Goal: Register for event/course

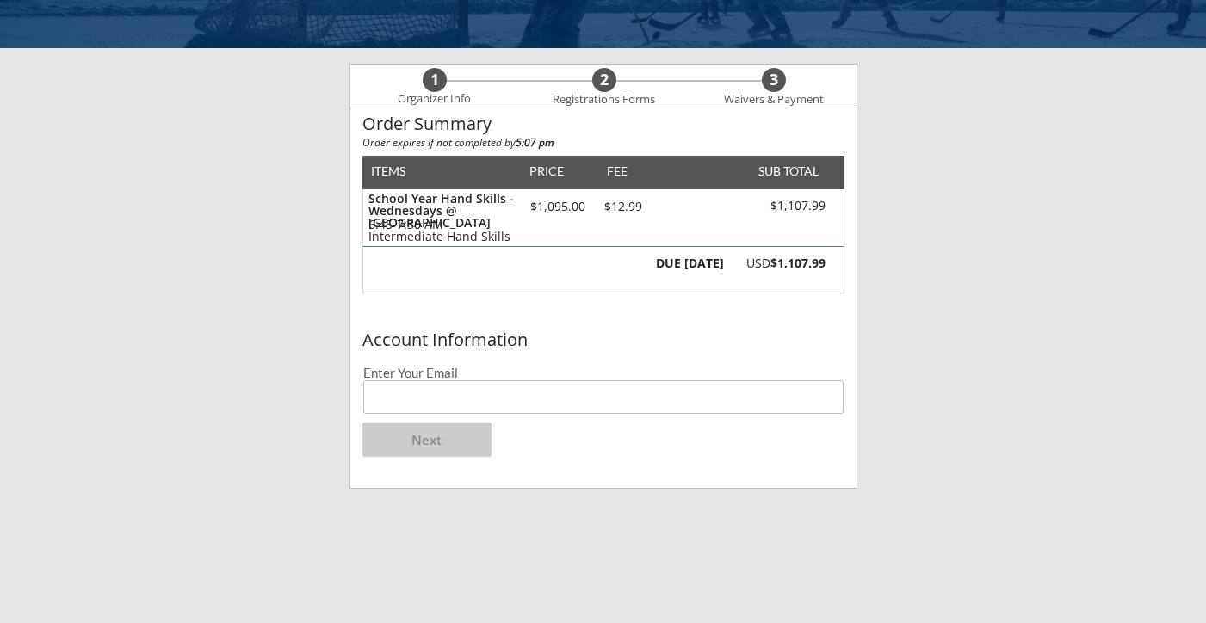
scroll to position [97, 0]
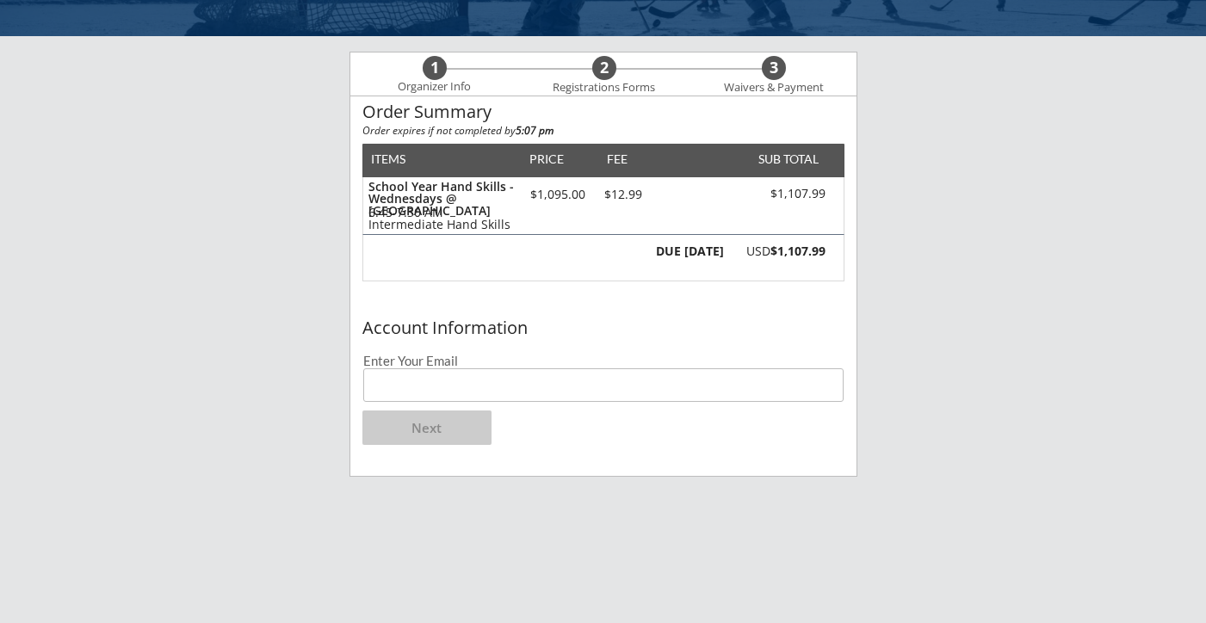
click at [426, 395] on input "email" at bounding box center [603, 386] width 481 height 34
type input "[EMAIL_ADDRESS][DOMAIN_NAME]"
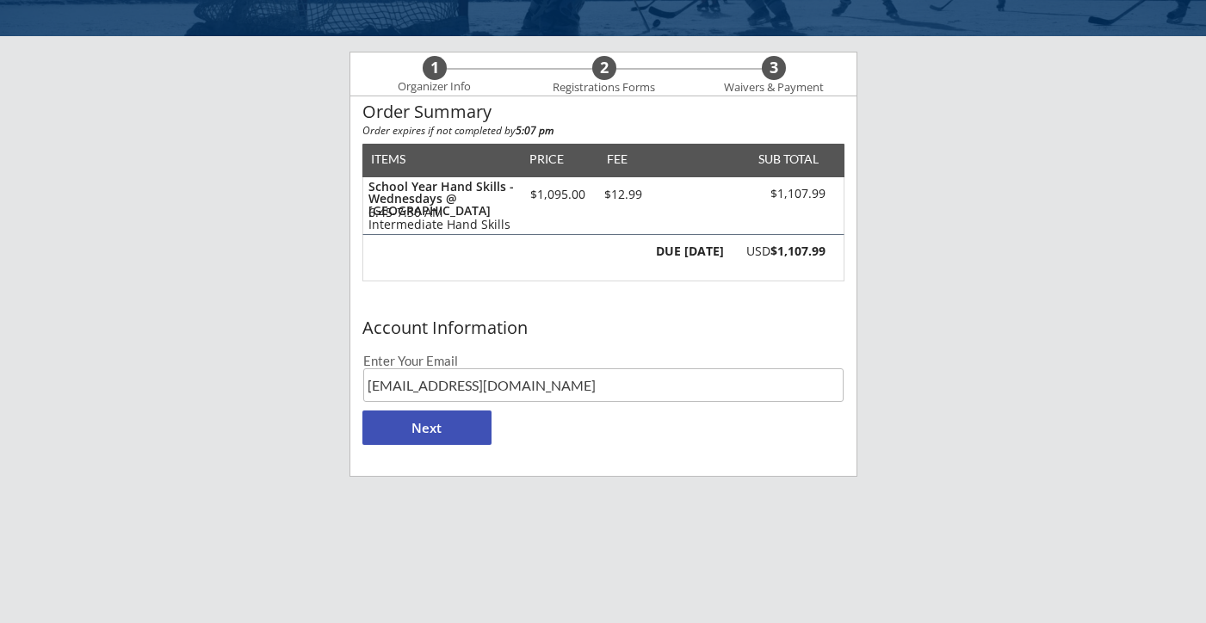
click at [515, 406] on div "Account Information Enter Your Email [EMAIL_ADDRESS][DOMAIN_NAME] Next" at bounding box center [603, 394] width 506 height 164
click at [453, 425] on button "Next" at bounding box center [427, 428] width 129 height 34
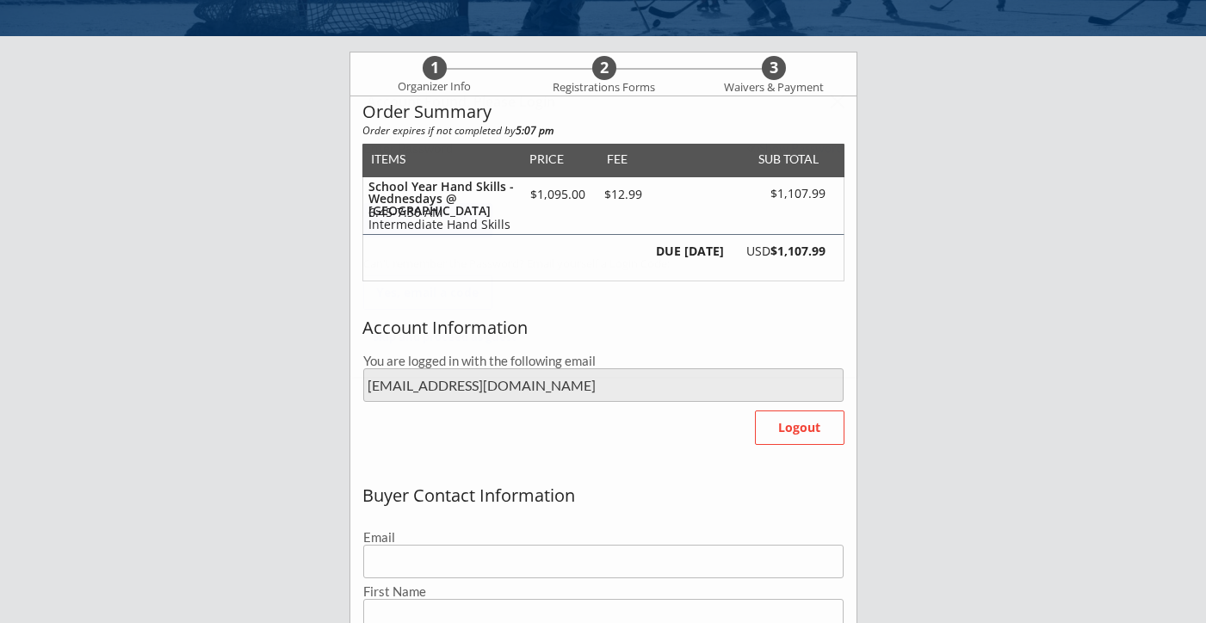
type input "[EMAIL_ADDRESS][DOMAIN_NAME]"
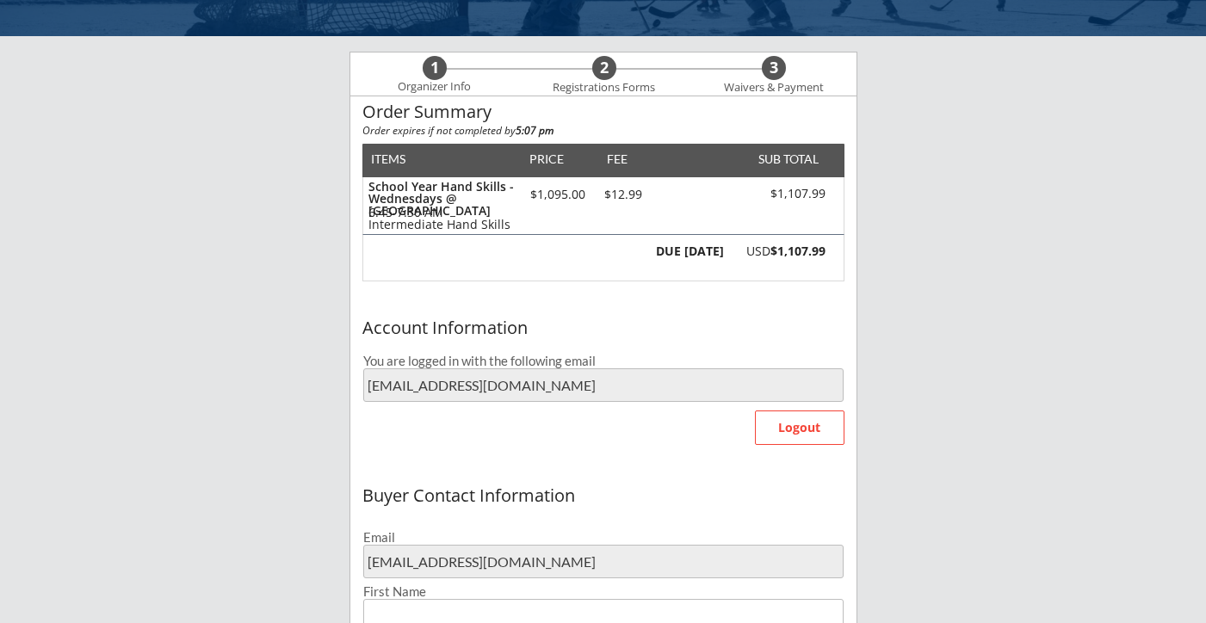
type input "[PERSON_NAME]"
type input "[PHONE_NUMBER]"
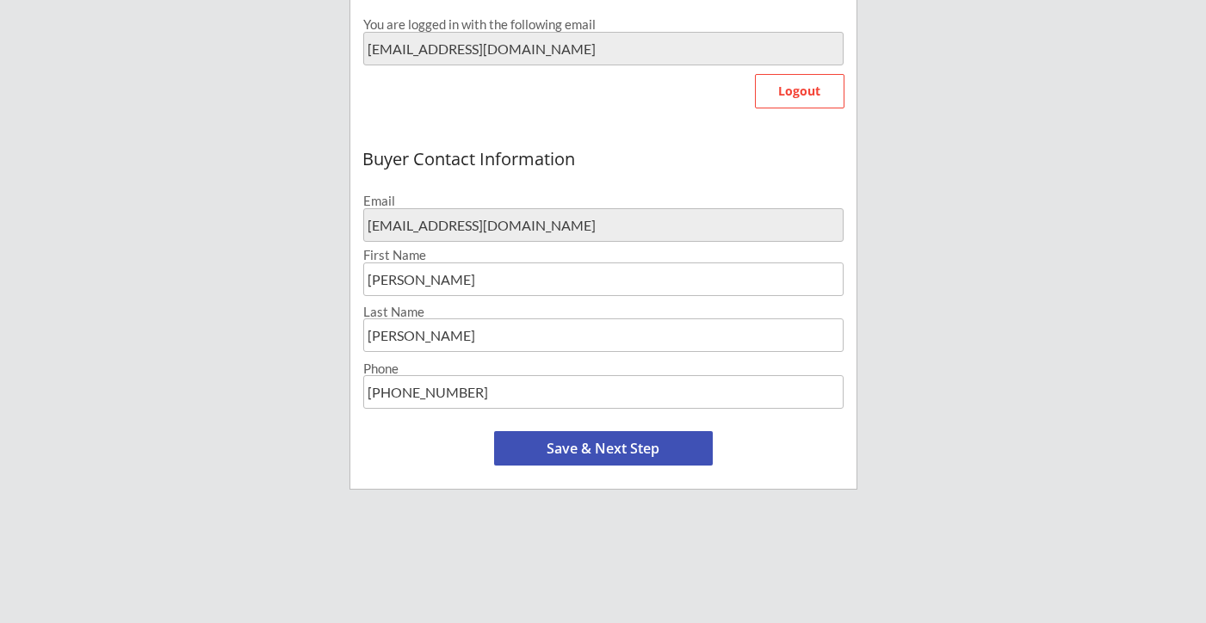
scroll to position [437, 0]
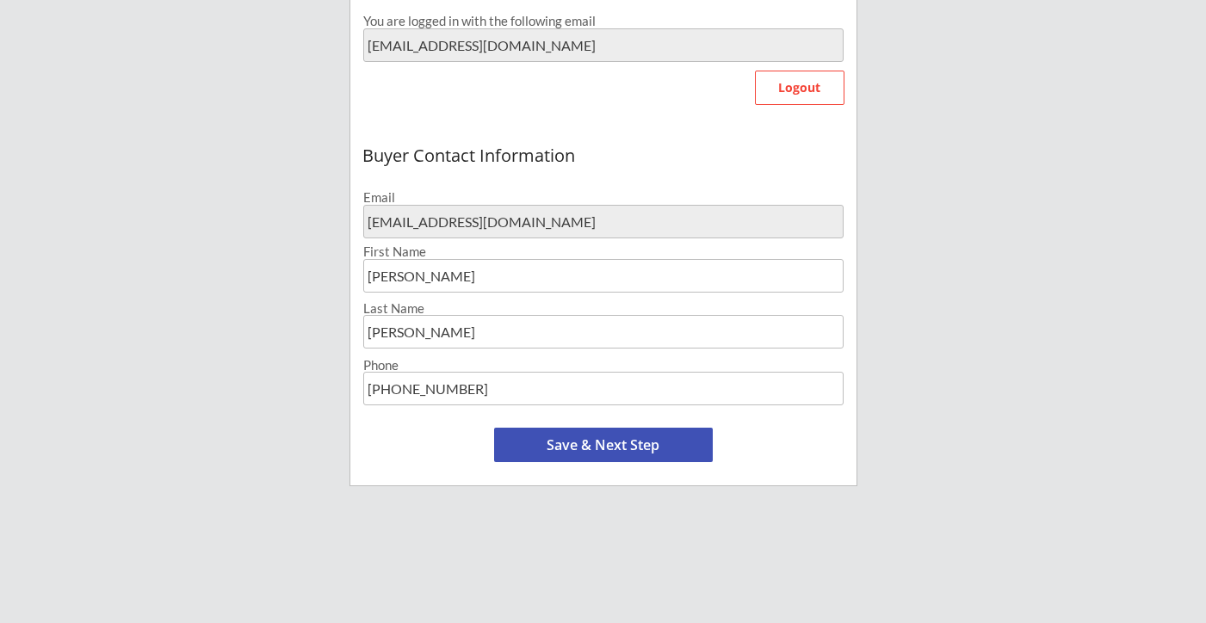
click at [573, 435] on button "Save & Next Step" at bounding box center [603, 445] width 219 height 34
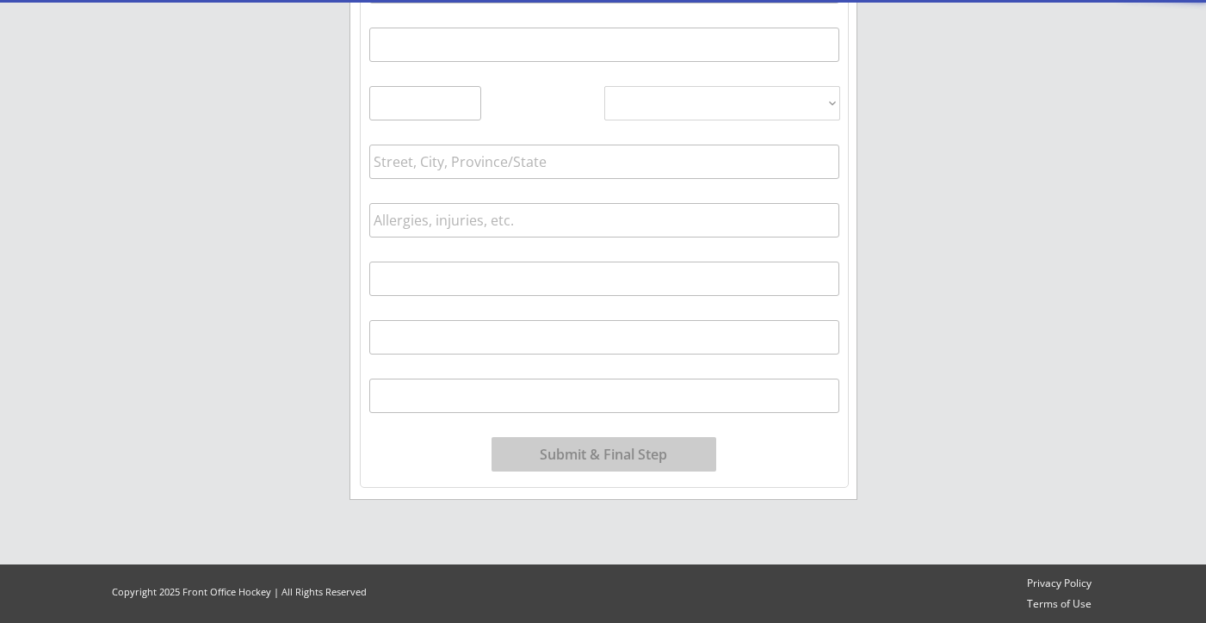
scroll to position [132, 0]
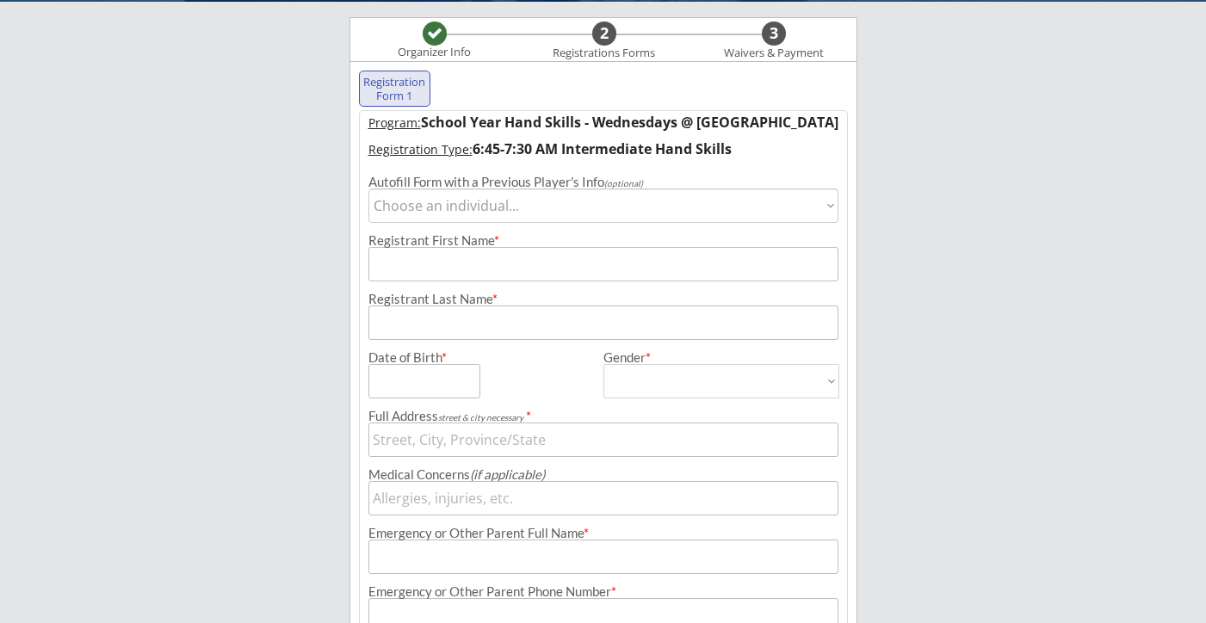
select select ""1348695171700984260__LOOKUP__1701132667688x476296052637958140""
type input "[PERSON_NAME]"
type input "[DATE]"
type input "[STREET_ADDRESS][PERSON_NAME]"
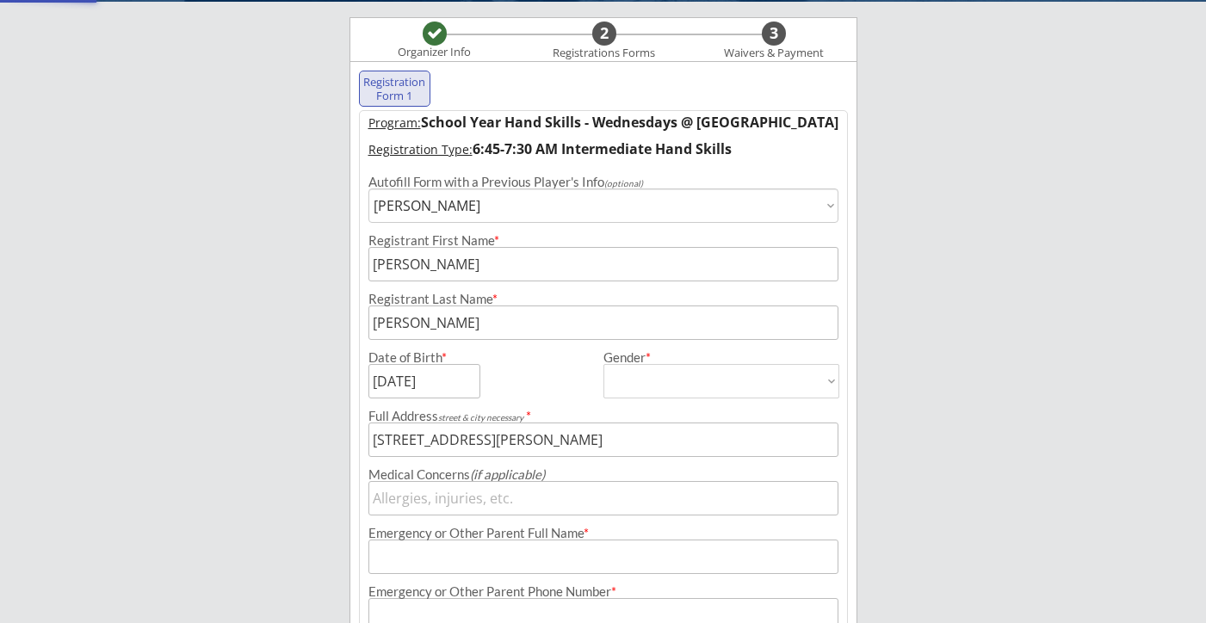
type input "[DEMOGRAPHIC_DATA]"
select select ""[DEMOGRAPHIC_DATA]""
type input "[PERSON_NAME]"
type input "[PHONE_NUMBER]"
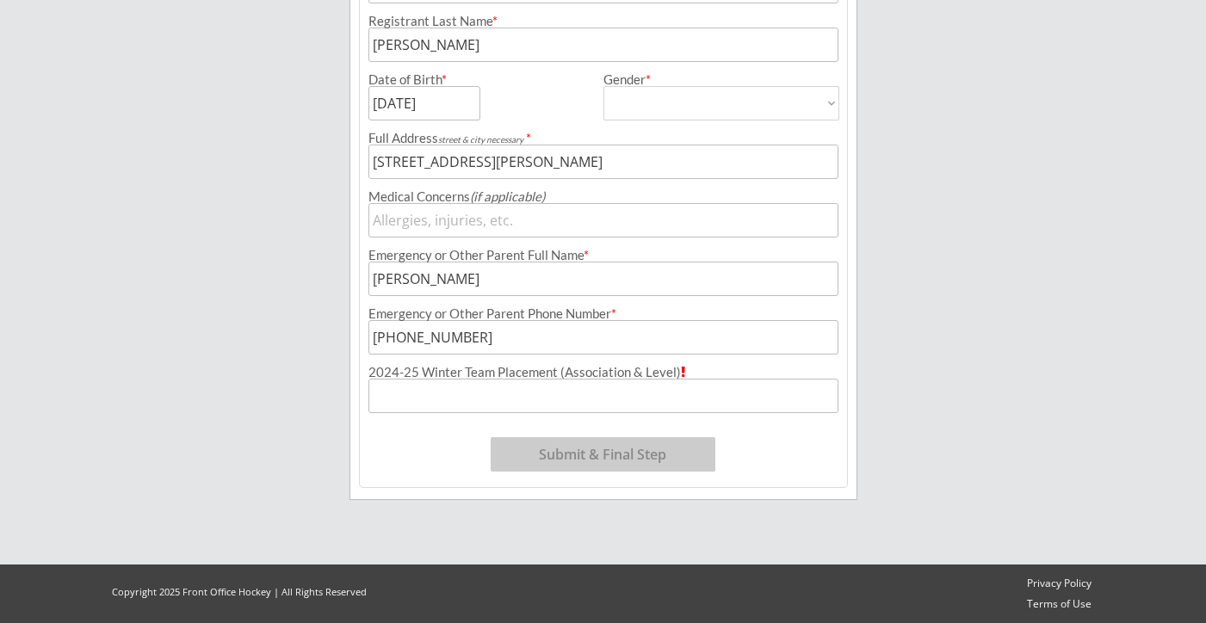
scroll to position [410, 0]
click at [492, 402] on input "input" at bounding box center [604, 396] width 470 height 34
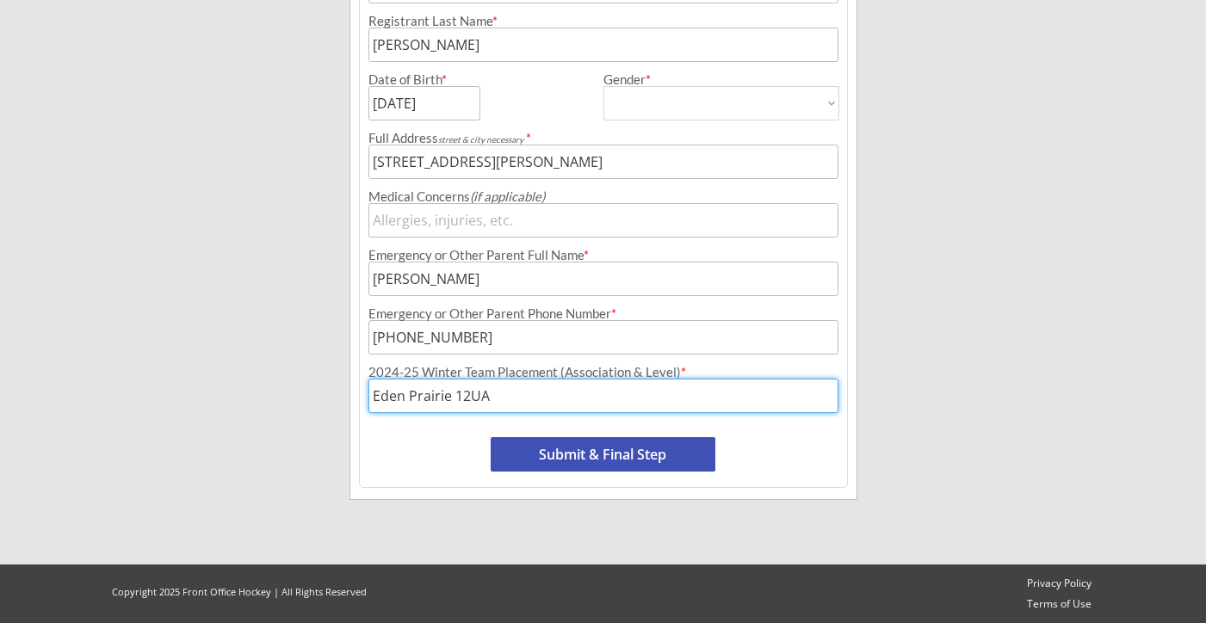
type input "Eden Prairie 12UA"
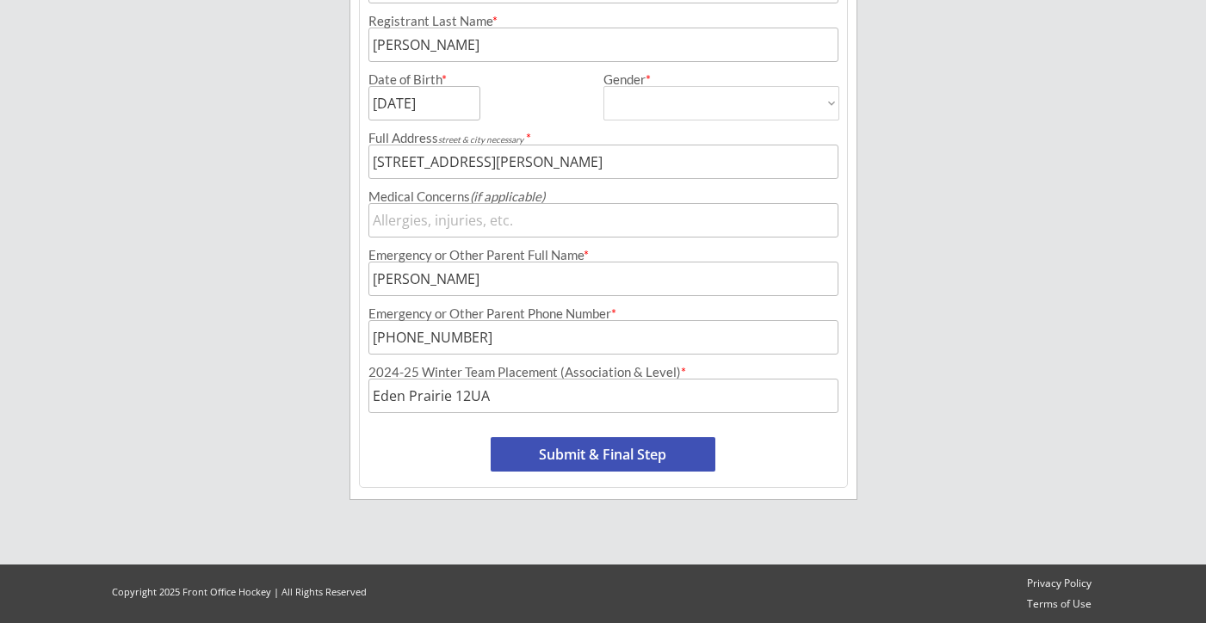
click at [549, 460] on button "Submit & Final Step" at bounding box center [603, 454] width 225 height 34
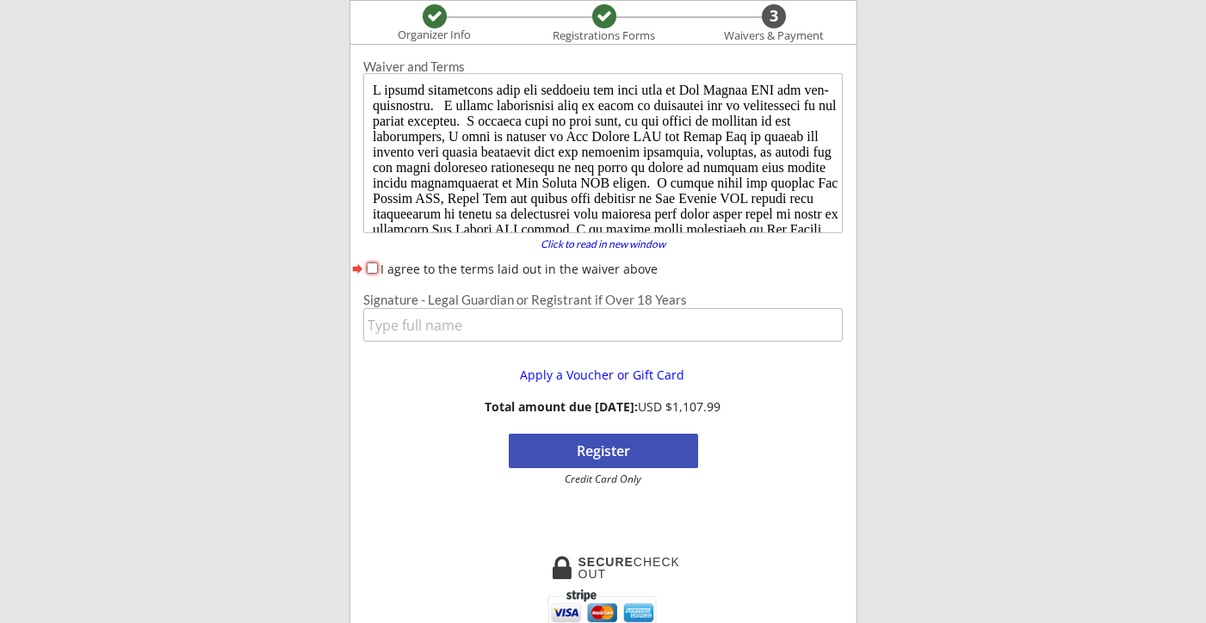
scroll to position [0, 0]
click at [465, 319] on input "input" at bounding box center [603, 325] width 480 height 34
click at [372, 265] on input "I agree to the terms laid out in the waiver above" at bounding box center [372, 268] width 11 height 11
checkbox input "true"
click at [410, 322] on input "input" at bounding box center [603, 325] width 480 height 34
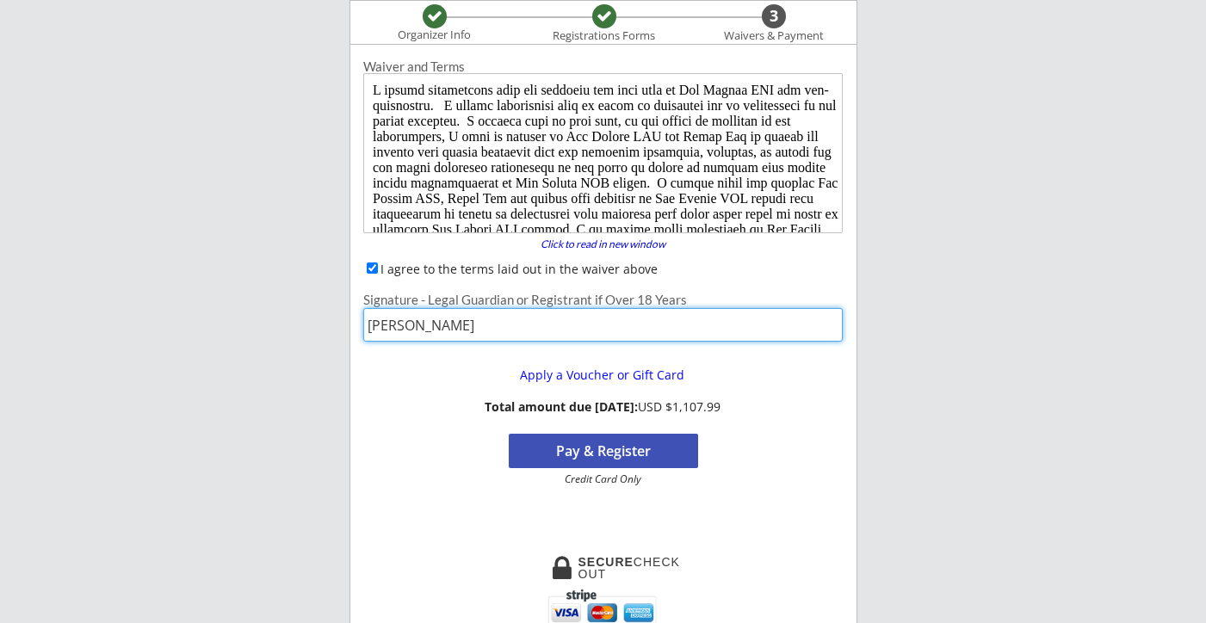
click at [427, 345] on div "Waiver and Terms Click to read in new window forward I agree to the terms laid …" at bounding box center [603, 295] width 506 height 484
click at [432, 315] on input "input" at bounding box center [603, 325] width 480 height 34
click at [433, 316] on input "input" at bounding box center [603, 325] width 480 height 34
type input "[PERSON_NAME]"
click at [566, 444] on button "Pay & Register" at bounding box center [603, 451] width 189 height 34
